Goal: Task Accomplishment & Management: Manage account settings

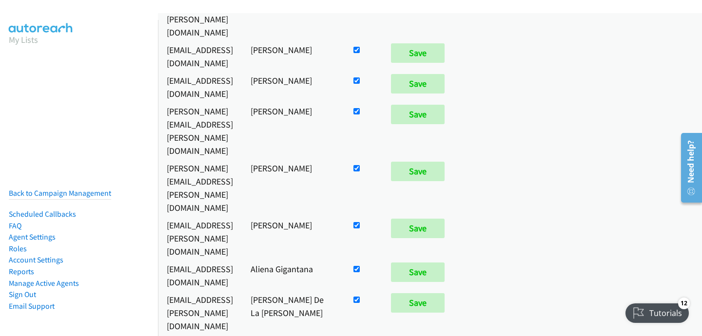
scroll to position [1000, 0]
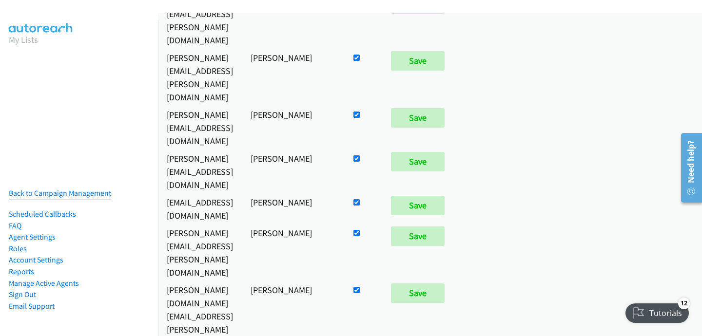
checkbox input "false"
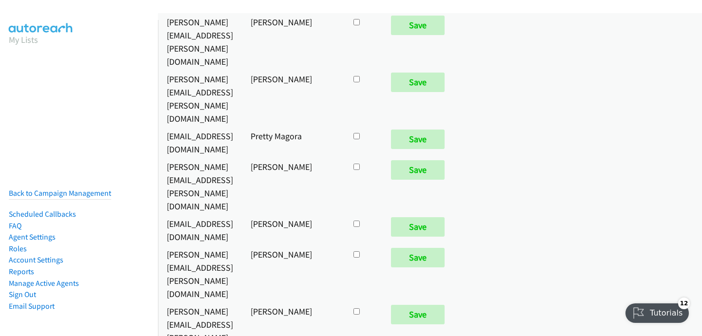
checkbox input "true"
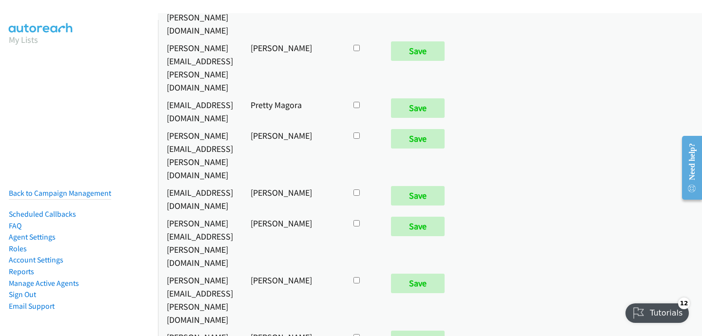
scroll to position [4846, 0]
